Goal: Download file/media

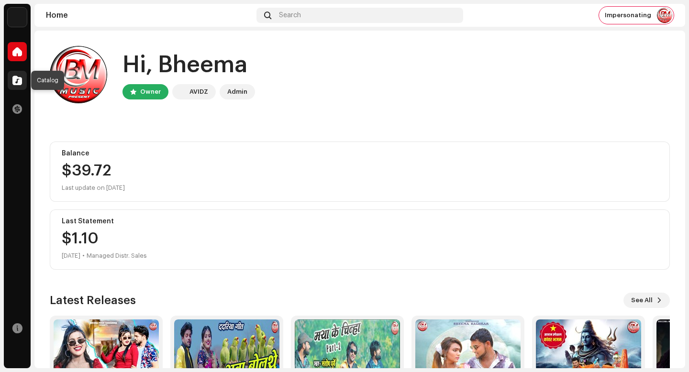
click at [25, 81] on div at bounding box center [17, 80] width 19 height 19
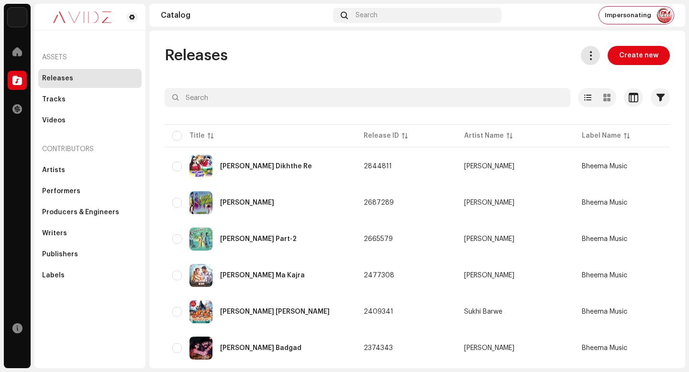
click at [588, 55] on span at bounding box center [590, 56] width 9 height 8
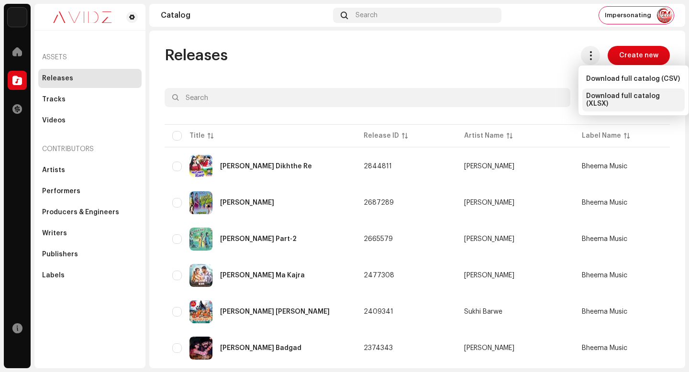
click at [638, 100] on span "Download full catalog (XLSX)" at bounding box center [633, 99] width 95 height 15
click at [375, 59] on div "Releases Create new" at bounding box center [417, 55] width 505 height 19
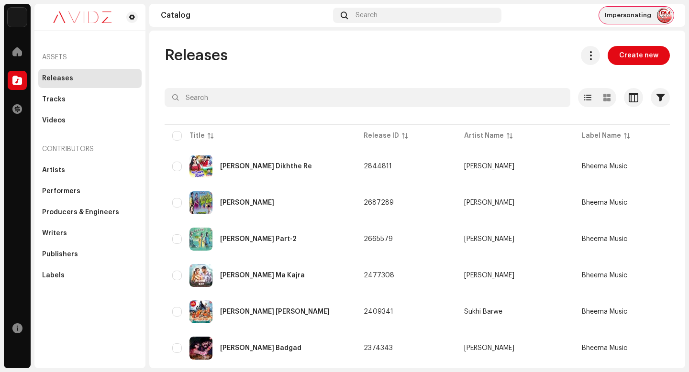
click at [638, 18] on span "Impersonating" at bounding box center [628, 15] width 46 height 8
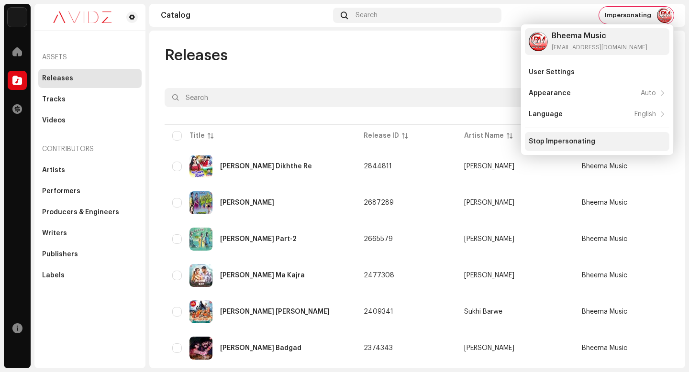
click at [573, 144] on div "Stop Impersonating" at bounding box center [562, 142] width 67 height 8
